Goal: Information Seeking & Learning: Check status

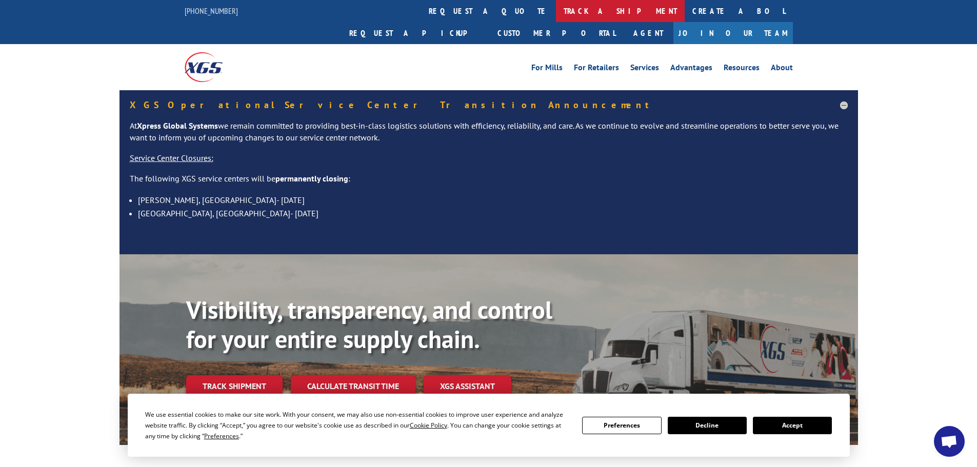
click at [556, 12] on link "track a shipment" at bounding box center [620, 11] width 129 height 22
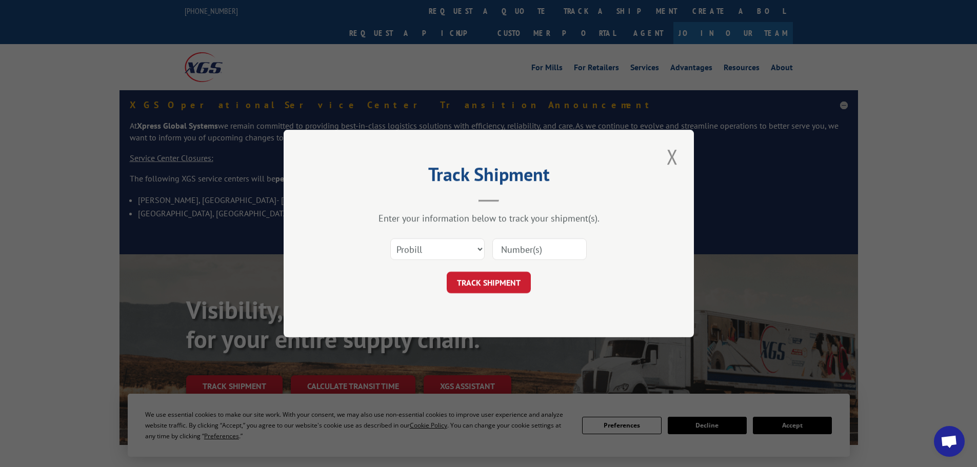
click at [516, 246] on input at bounding box center [540, 250] width 94 height 22
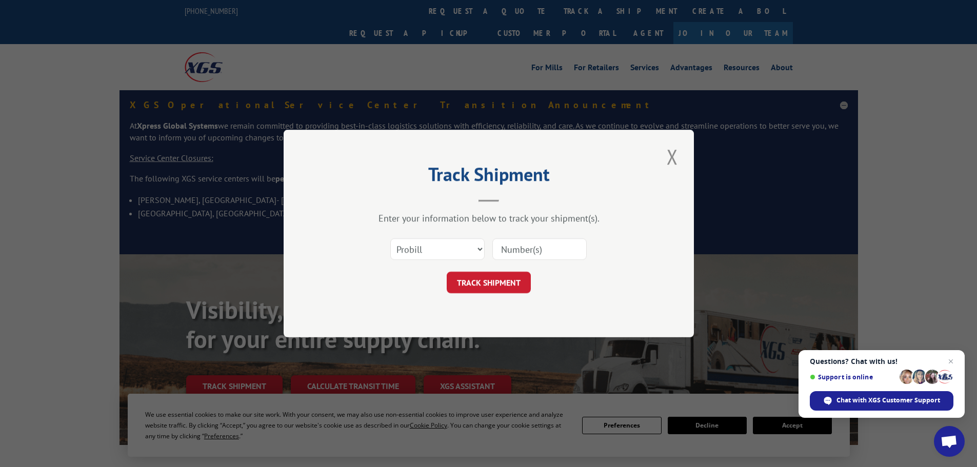
paste input "17519679"
type input "17519679"
click at [489, 284] on button "TRACK SHIPMENT" at bounding box center [489, 283] width 84 height 22
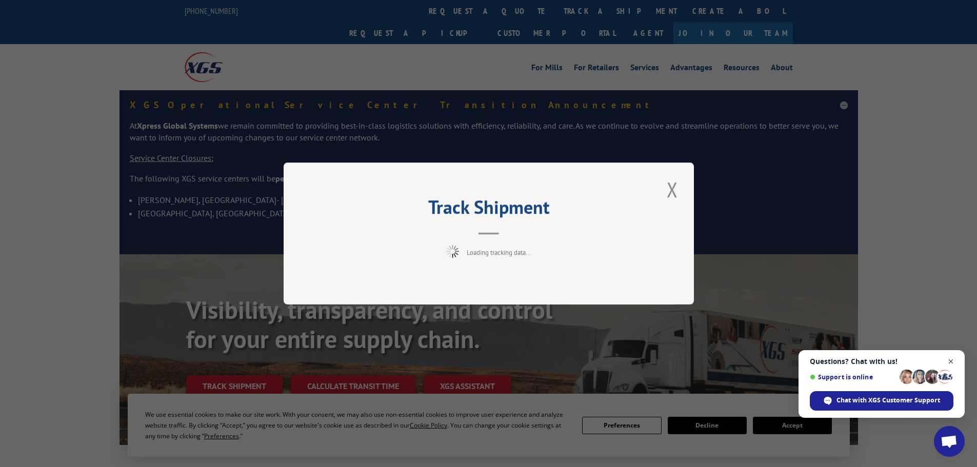
click at [954, 360] on span "Open chat" at bounding box center [951, 362] width 13 height 13
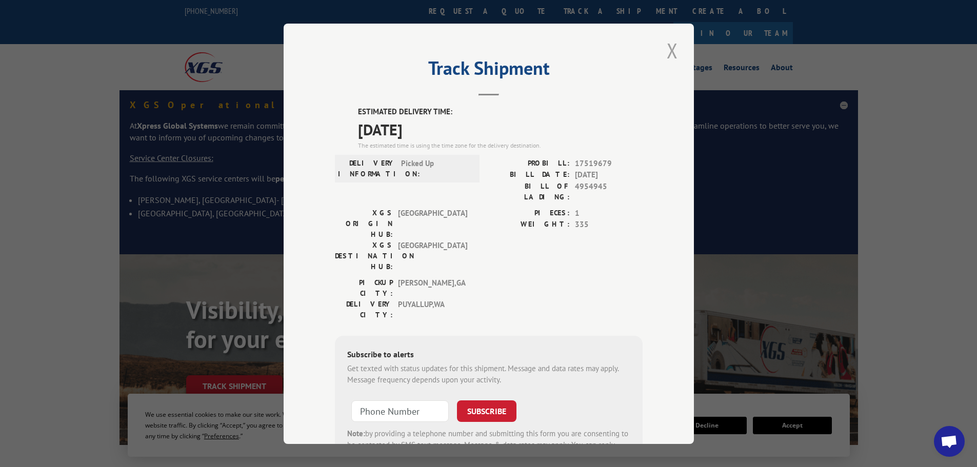
drag, startPoint x: 664, startPoint y: 47, endPoint x: 663, endPoint y: 52, distance: 5.2
click at [664, 48] on button "Close modal" at bounding box center [672, 50] width 17 height 28
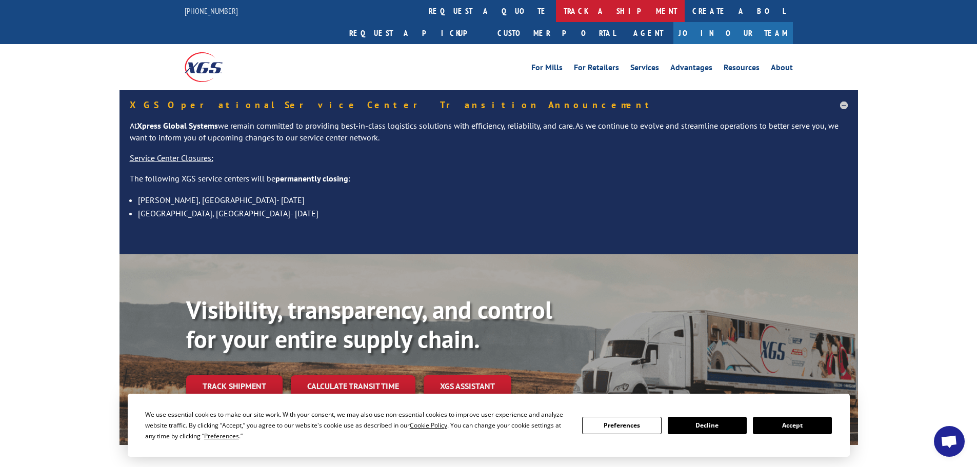
click at [556, 8] on link "track a shipment" at bounding box center [620, 11] width 129 height 22
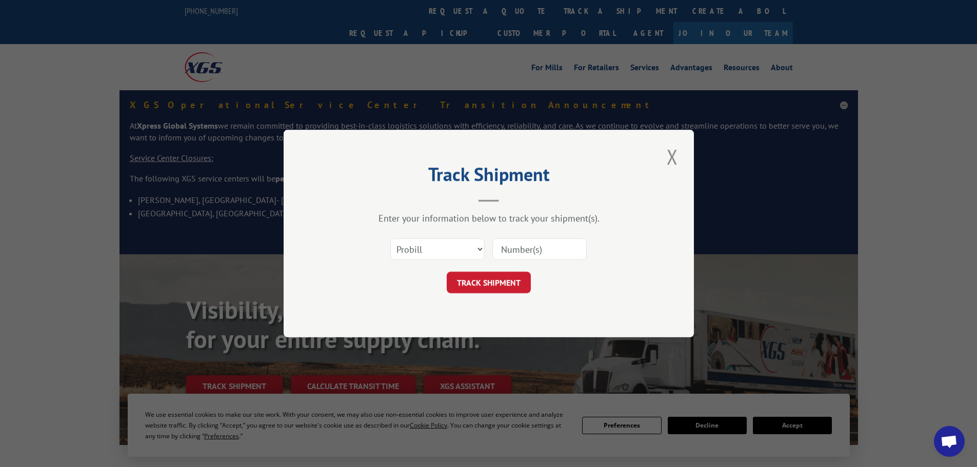
click at [514, 245] on input at bounding box center [540, 250] width 94 height 22
paste input "17519679"
type input "17519679"
click at [470, 273] on button "TRACK SHIPMENT" at bounding box center [489, 283] width 84 height 22
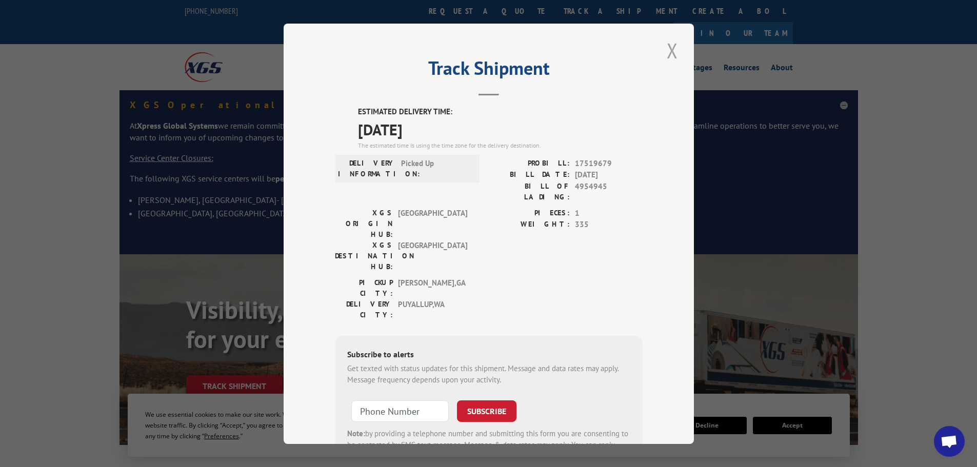
click at [669, 53] on button "Close modal" at bounding box center [672, 50] width 17 height 28
